Goal: Find specific page/section: Find specific page/section

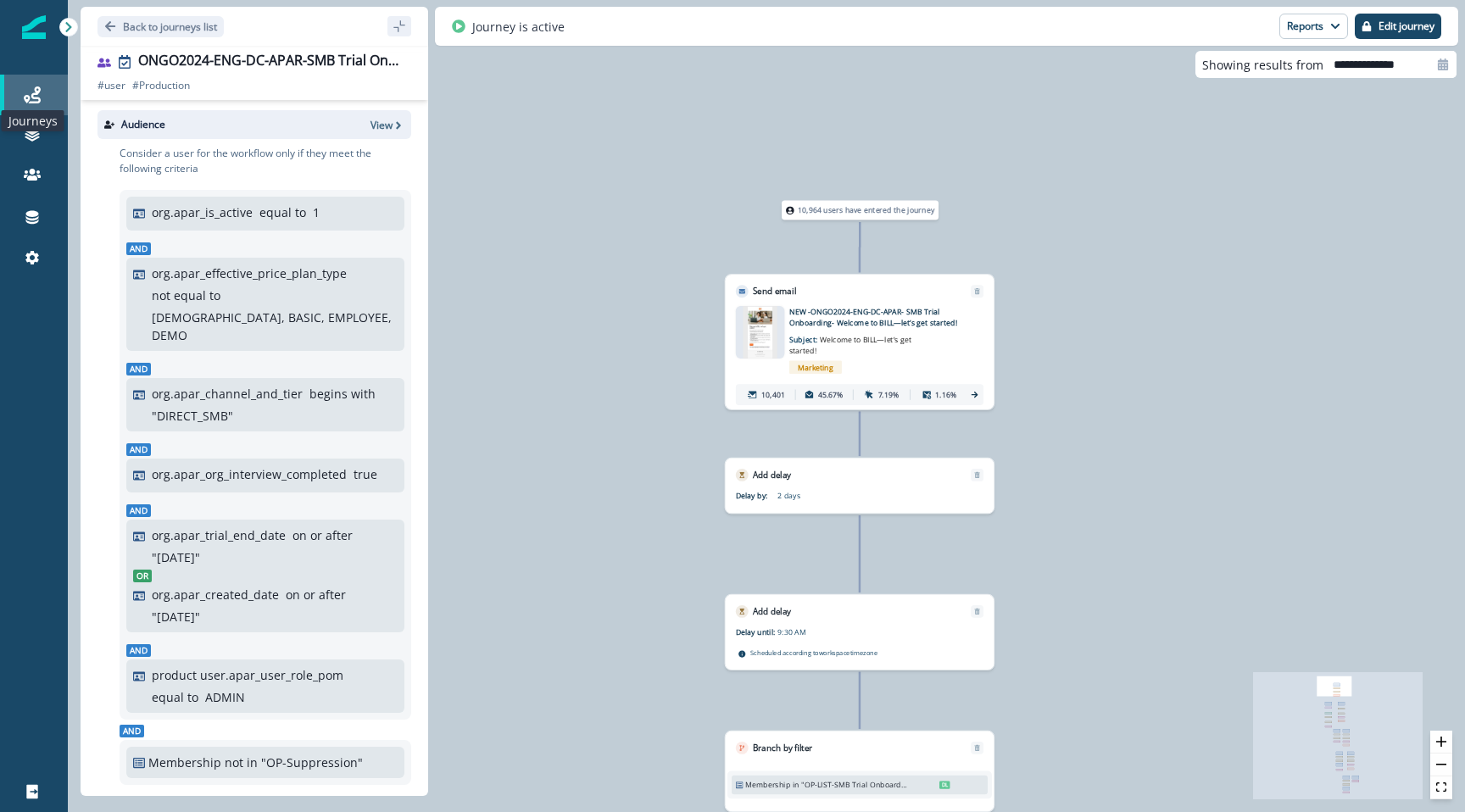
click at [29, 99] on icon at bounding box center [32, 94] width 17 height 17
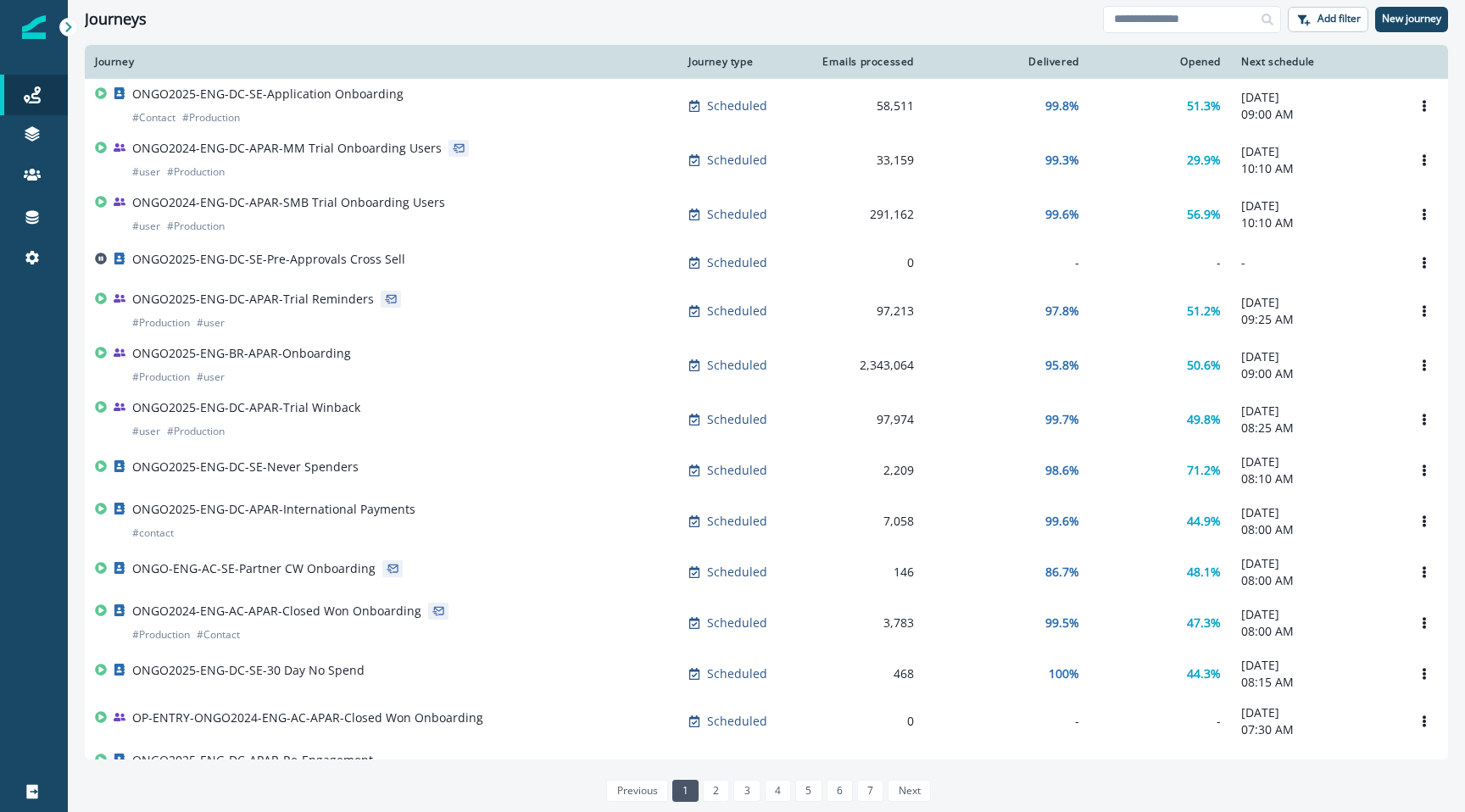
click at [1241, 65] on div "Next schedule" at bounding box center [1315, 62] width 149 height 14
click at [107, 72] on th "Journey" at bounding box center [380, 62] width 593 height 34
click at [865, 784] on link "7" at bounding box center [870, 790] width 26 height 22
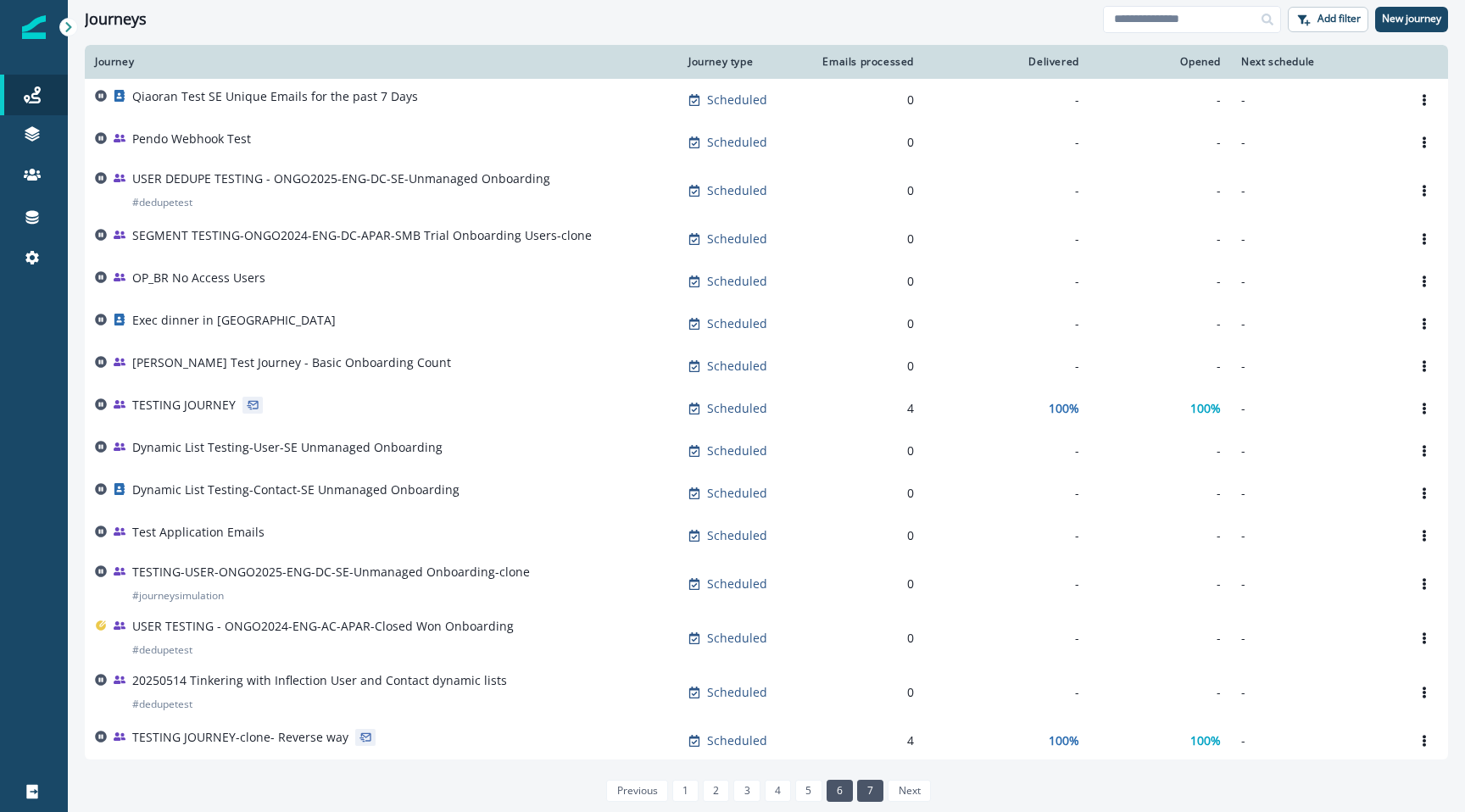
click at [849, 788] on link "6" at bounding box center [839, 790] width 26 height 22
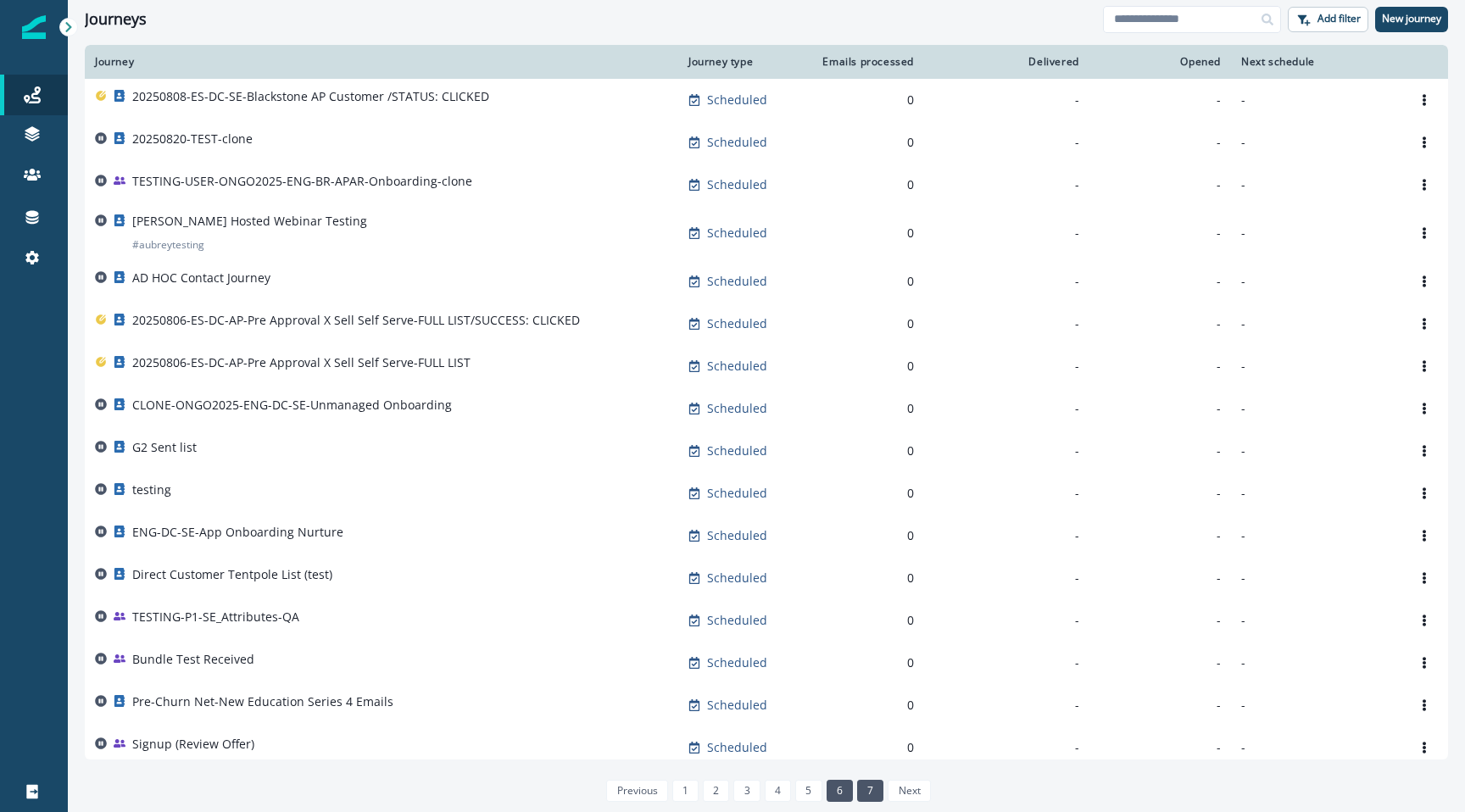
click at [865, 789] on link "7" at bounding box center [870, 790] width 26 height 22
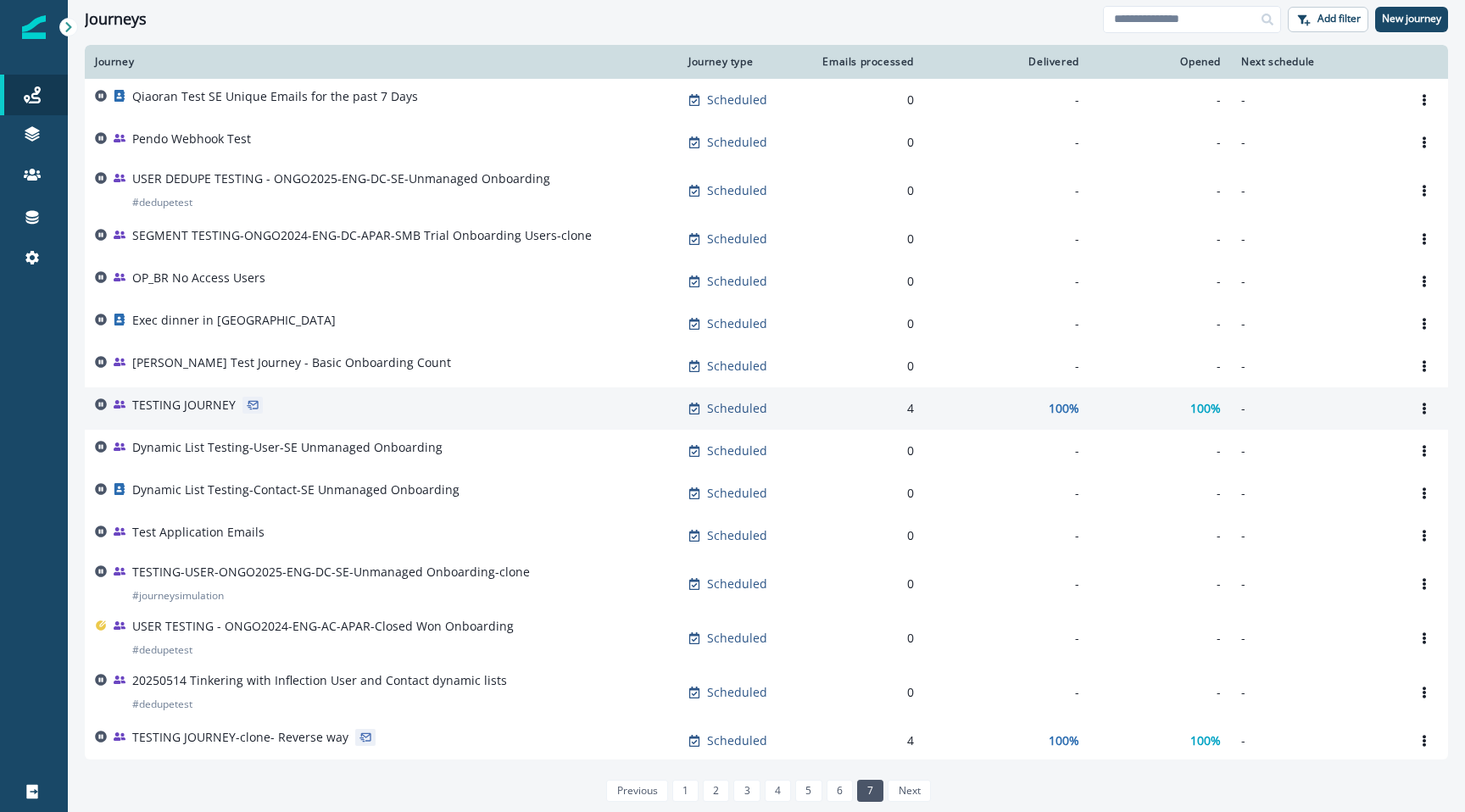
click at [187, 403] on p "TESTING JOURNEY" at bounding box center [184, 404] width 103 height 17
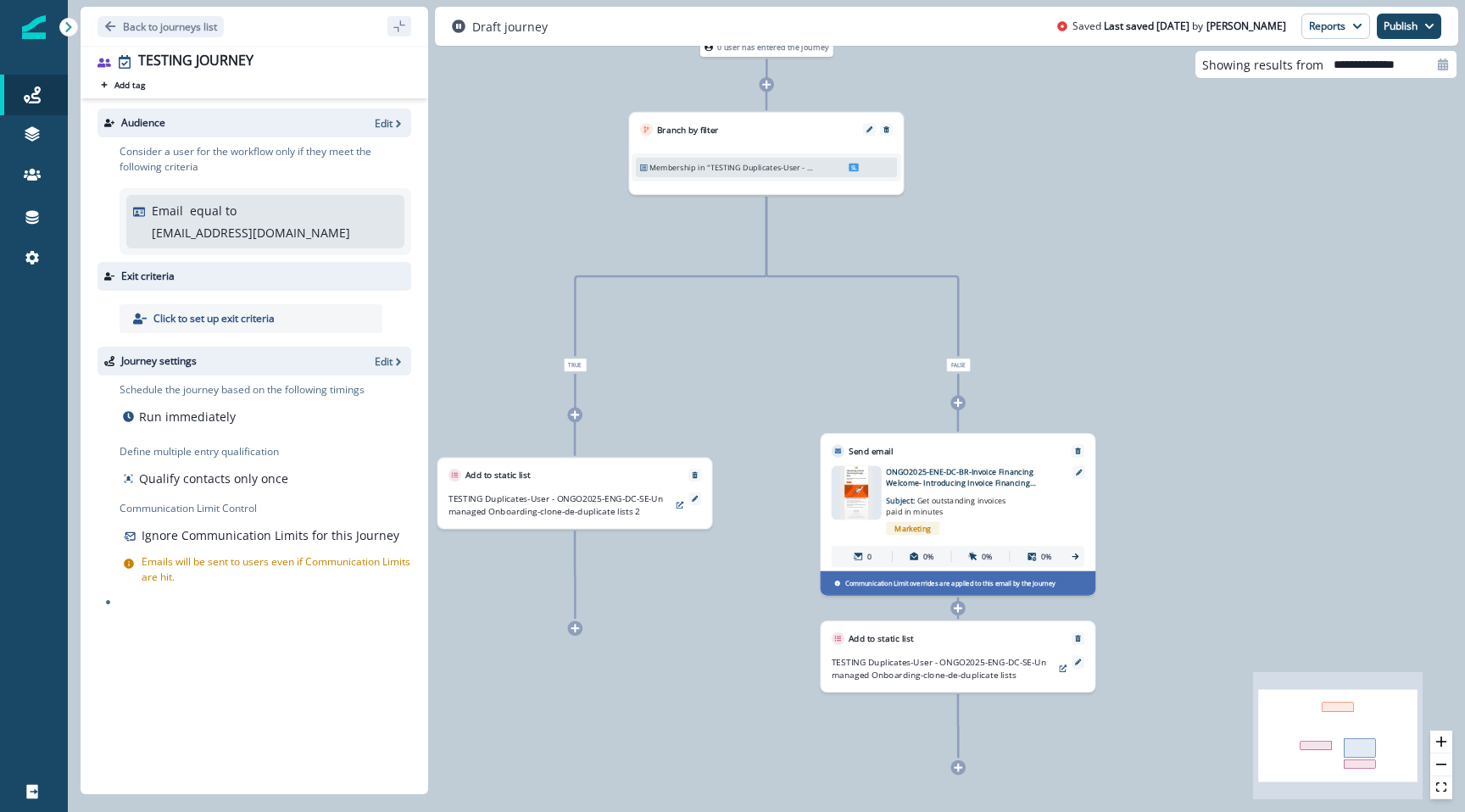
click at [897, 484] on p "ONGO2025-ENE-DC-BR-Invoice Financing Welcome- Introducing Invoice Financing thr…" at bounding box center [971, 476] width 171 height 23
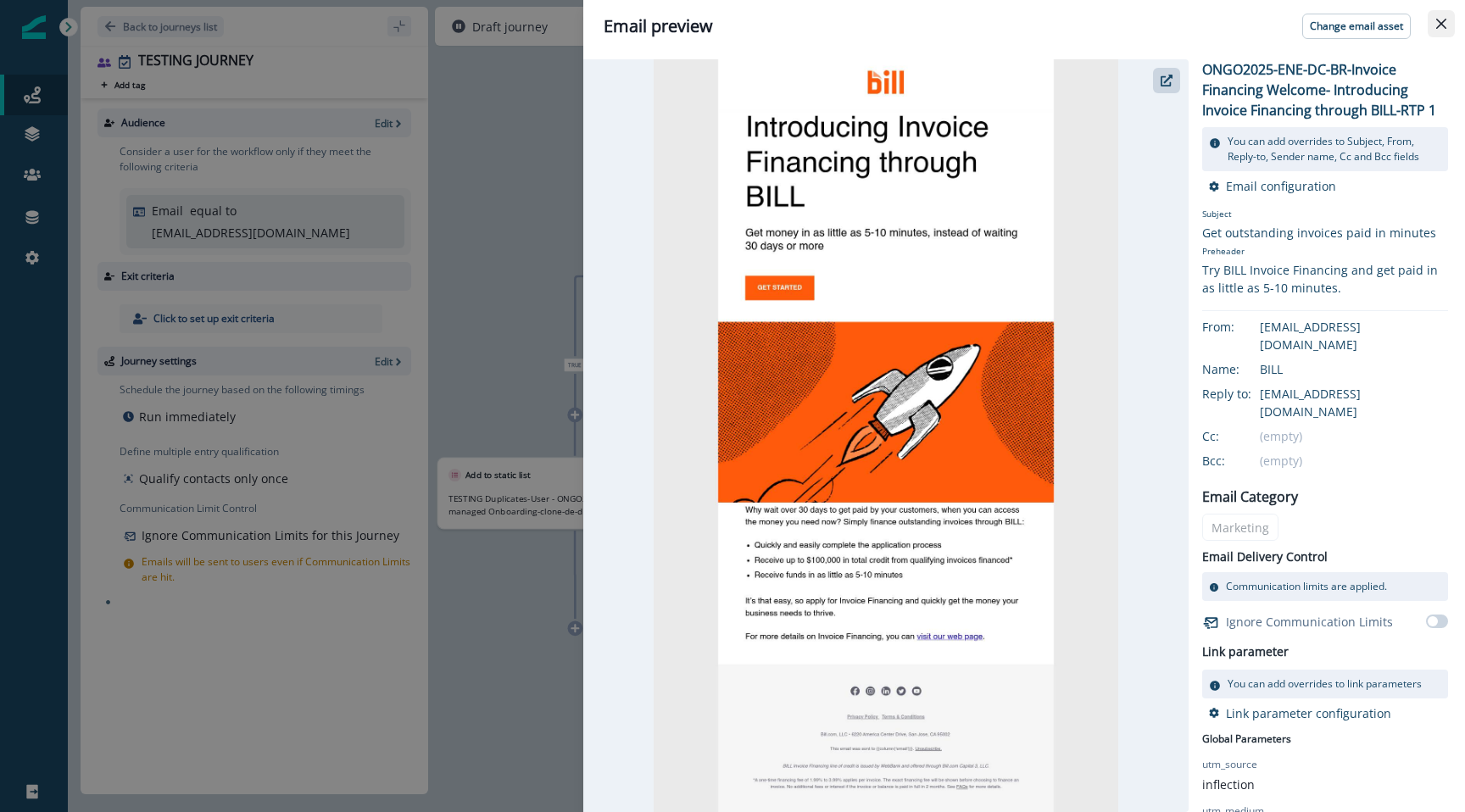
click at [1445, 25] on icon "Close" at bounding box center [1441, 24] width 10 height 10
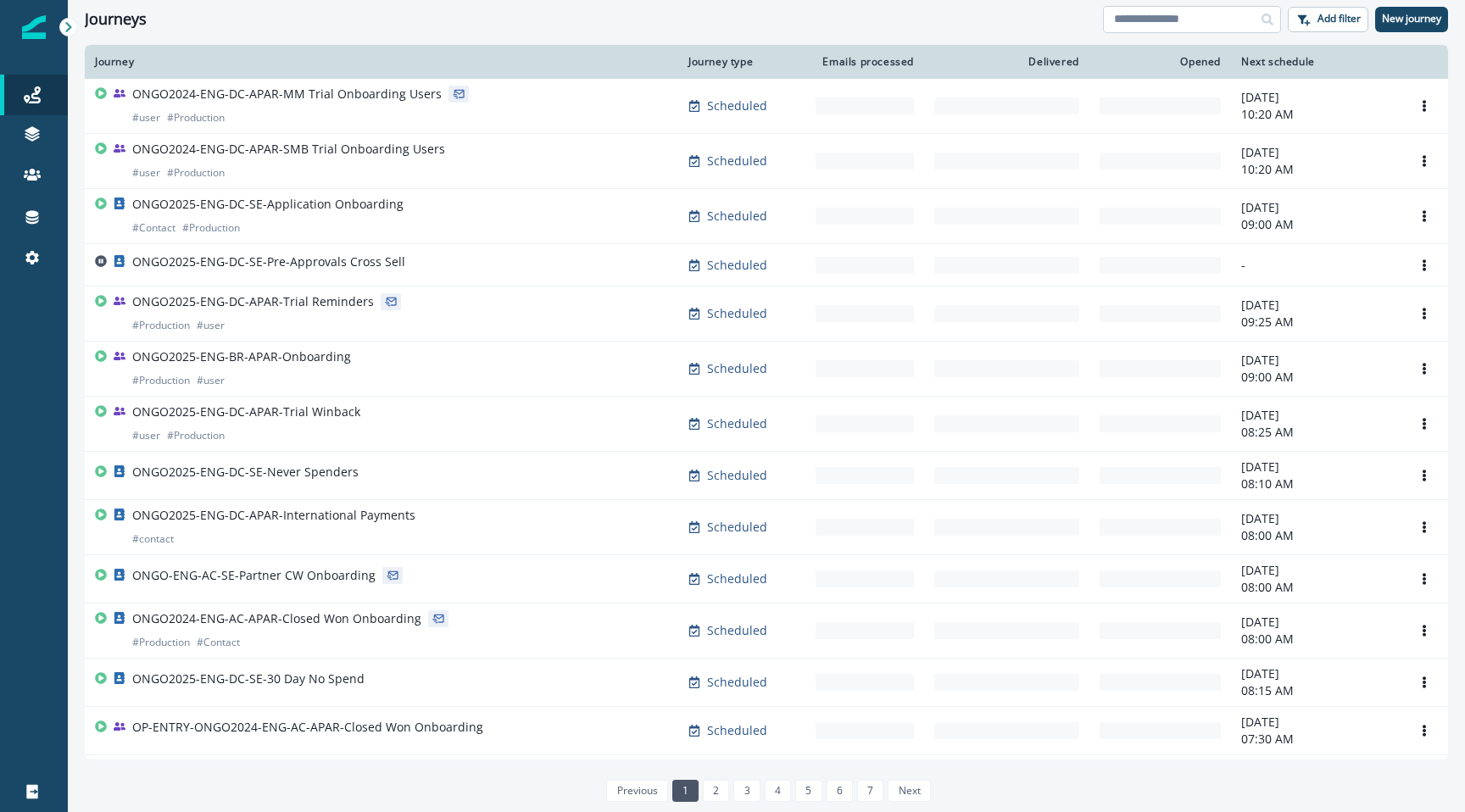
click at [664, 19] on input at bounding box center [1191, 19] width 178 height 27
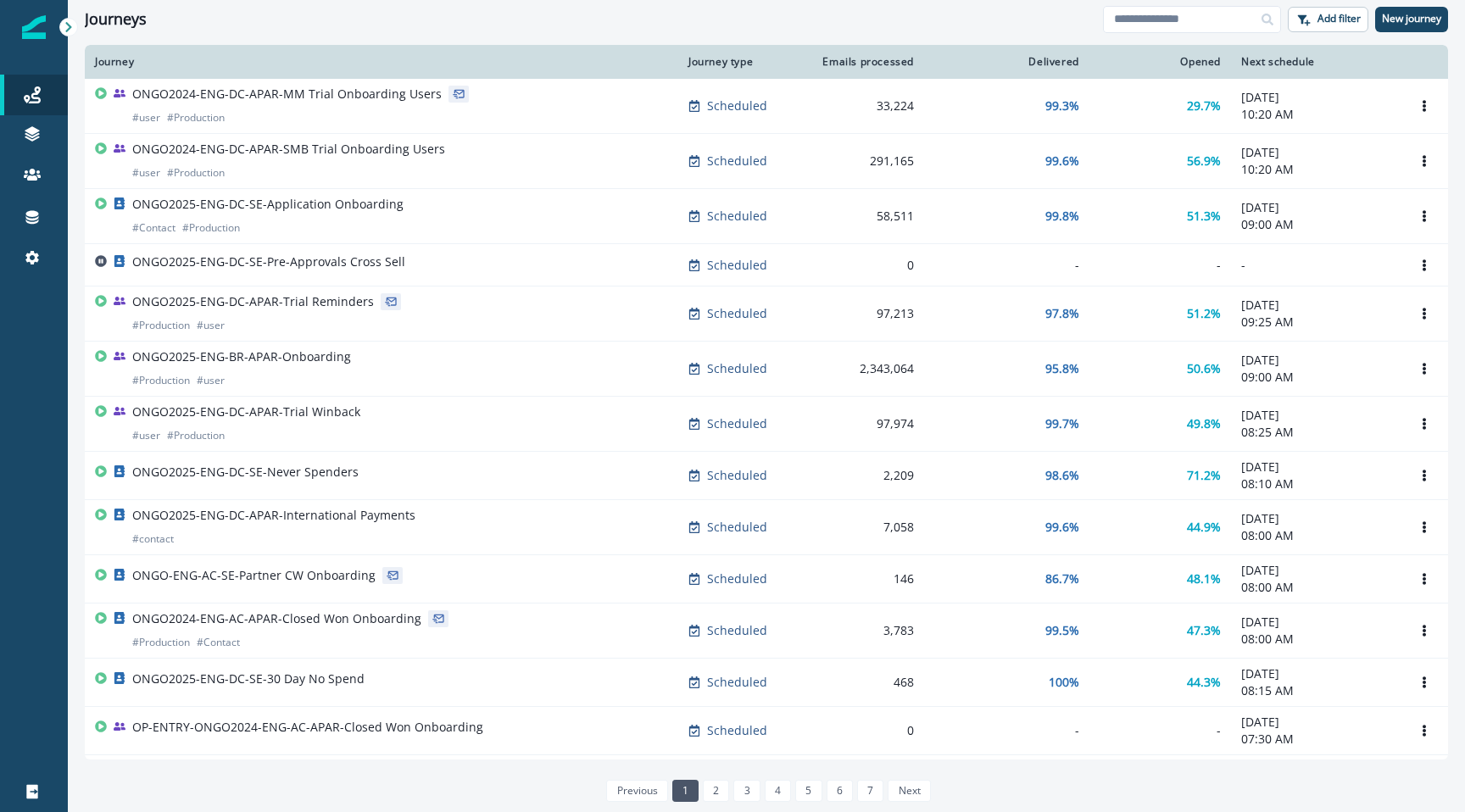
click at [73, 28] on icon at bounding box center [69, 27] width 12 height 12
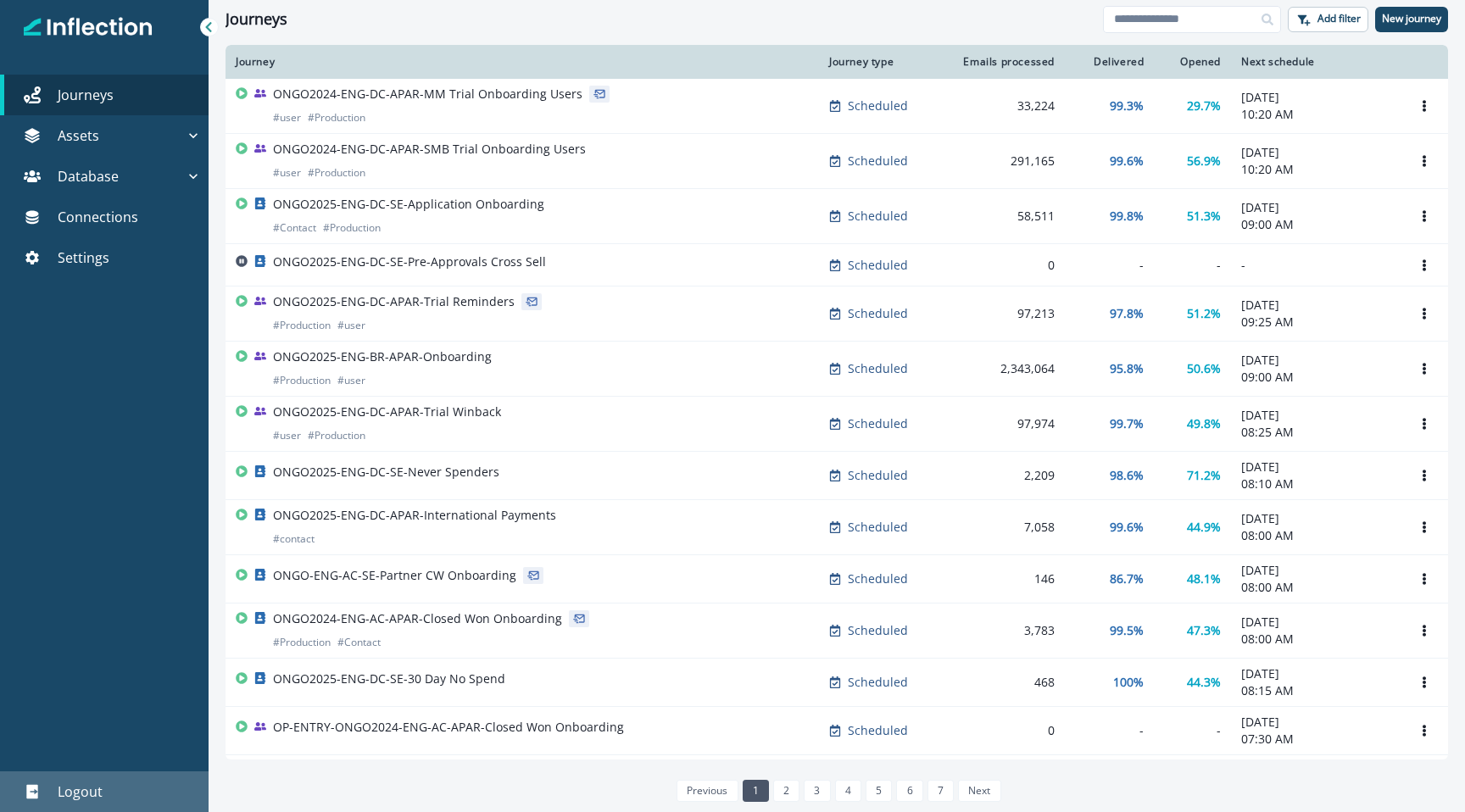
click at [116, 790] on div "Logout" at bounding box center [104, 791] width 195 height 20
